Goal: Transaction & Acquisition: Book appointment/travel/reservation

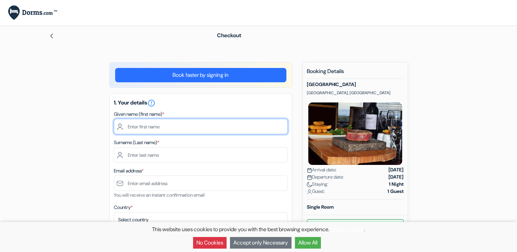
click at [147, 132] on input "text" at bounding box center [201, 126] width 174 height 15
type input "Ishbel"
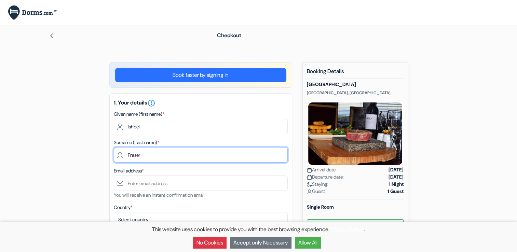
type input "Fraser"
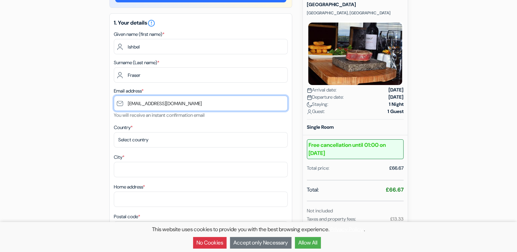
scroll to position [82, 0]
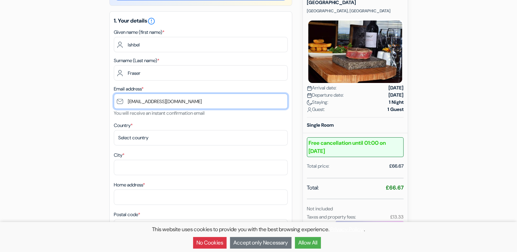
type input "[EMAIL_ADDRESS][DOMAIN_NAME]"
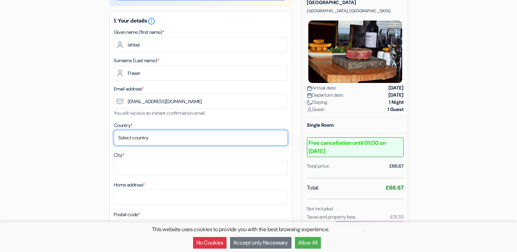
click at [153, 138] on select "Select country [GEOGRAPHIC_DATA] [GEOGRAPHIC_DATA] [GEOGRAPHIC_DATA] [GEOGRAPHI…" at bounding box center [201, 137] width 174 height 15
select select "gb"
click at [114, 131] on select "Select country [GEOGRAPHIC_DATA] [GEOGRAPHIC_DATA] [GEOGRAPHIC_DATA] [GEOGRAPHI…" at bounding box center [201, 137] width 174 height 15
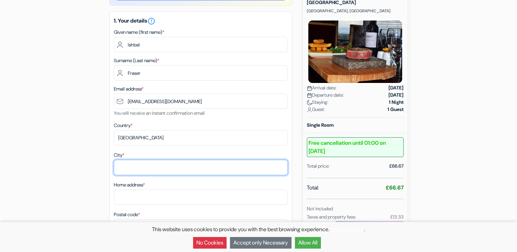
click at [155, 162] on input "City *" at bounding box center [201, 167] width 174 height 15
type input "[GEOGRAPHIC_DATA]"
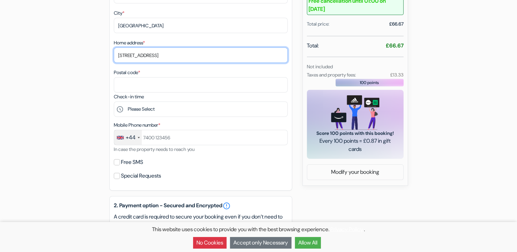
scroll to position [236, 0]
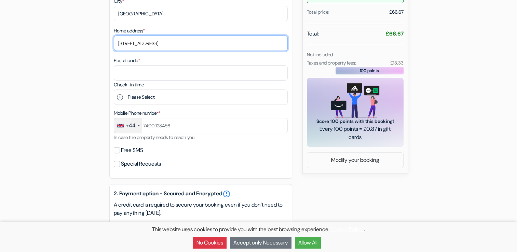
type input "[STREET_ADDRESS]"
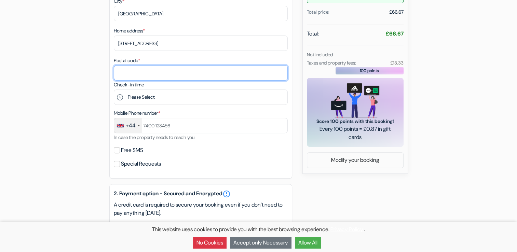
click at [144, 78] on input "Postal code *" at bounding box center [201, 72] width 174 height 15
type input "G42 7AB"
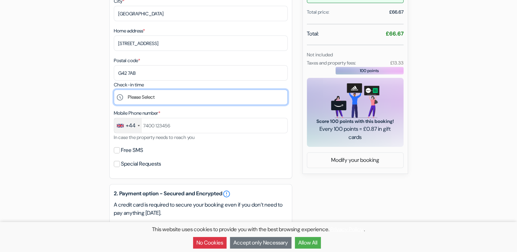
click at [153, 97] on select "Please Select 15:00 16:00 17:00 18:00 19:00 20:00 21:00 22:00" at bounding box center [201, 97] width 174 height 15
select select "20"
click at [114, 90] on select "Please Select 15:00 16:00 17:00 18:00 19:00 20:00 21:00 22:00" at bounding box center [201, 97] width 174 height 15
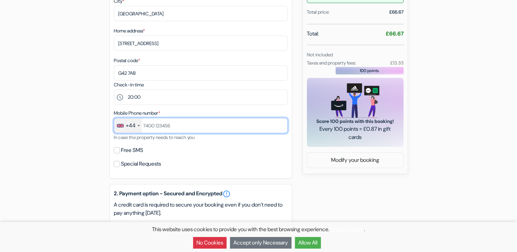
click at [160, 127] on input "text" at bounding box center [201, 125] width 174 height 15
type input "7738266307"
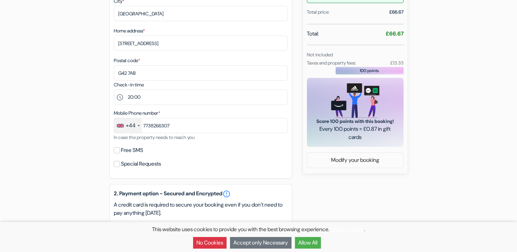
click at [79, 154] on div "add_box [GEOGRAPHIC_DATA] [GEOGRAPHIC_DATA], [GEOGRAPHIC_DATA], [GEOGRAPHIC_DAT…" at bounding box center [258, 132] width 451 height 613
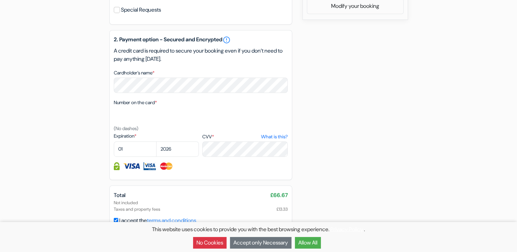
scroll to position [391, 0]
click at [132, 148] on select "01 02 03 04 05 06 07 08 09 10 11 12" at bounding box center [135, 148] width 43 height 15
select select "05"
click at [114, 142] on select "01 02 03 04 05 06 07 08 09 10 11 12" at bounding box center [135, 148] width 43 height 15
click at [174, 146] on select "2025 2026 2027 2028 2029 2030 2031 2032 2033 2034 2035 2036 2037 2038 2039 2040…" at bounding box center [177, 148] width 43 height 15
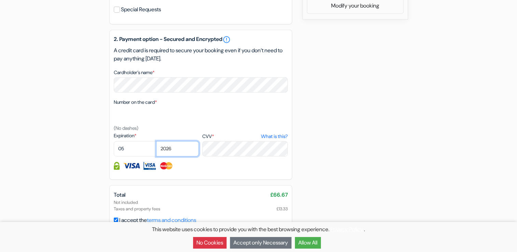
select select "2029"
click at [156, 142] on select "2025 2026 2027 2028 2029 2030 2031 2032 2033 2034 2035 2036 2037 2038 2039 2040…" at bounding box center [177, 148] width 43 height 15
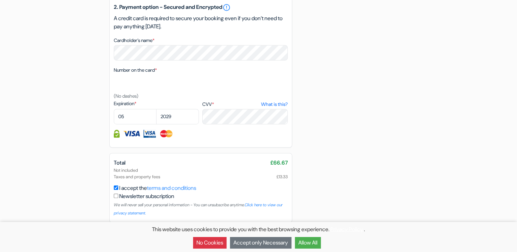
click at [276, 244] on button "Accept only Necessary" at bounding box center [261, 243] width 62 height 12
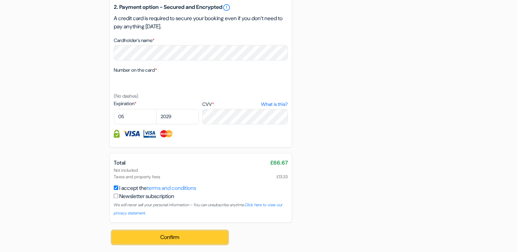
click at [207, 238] on button "Confirm Loading..." at bounding box center [170, 237] width 116 height 13
